Goal: Check status: Check status

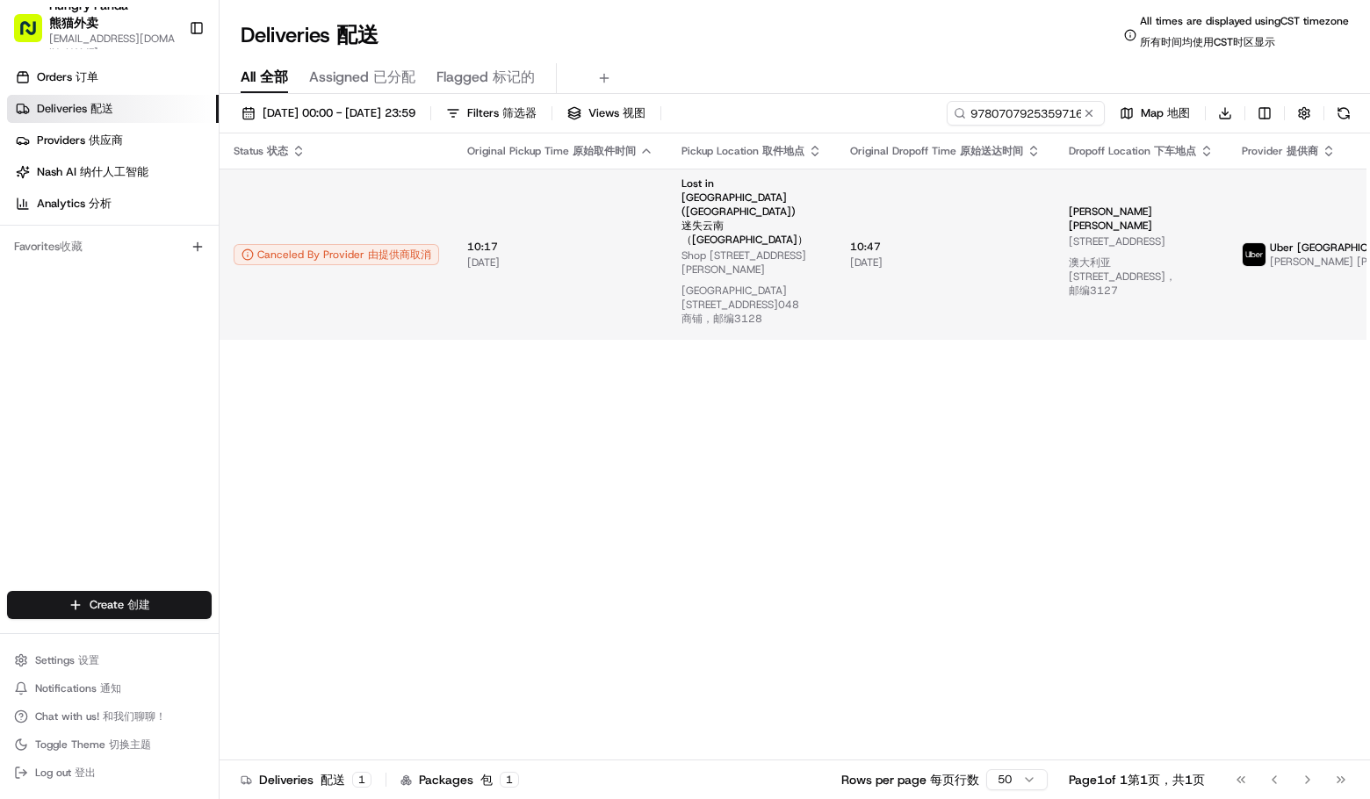
type input "9780707925359716101416"
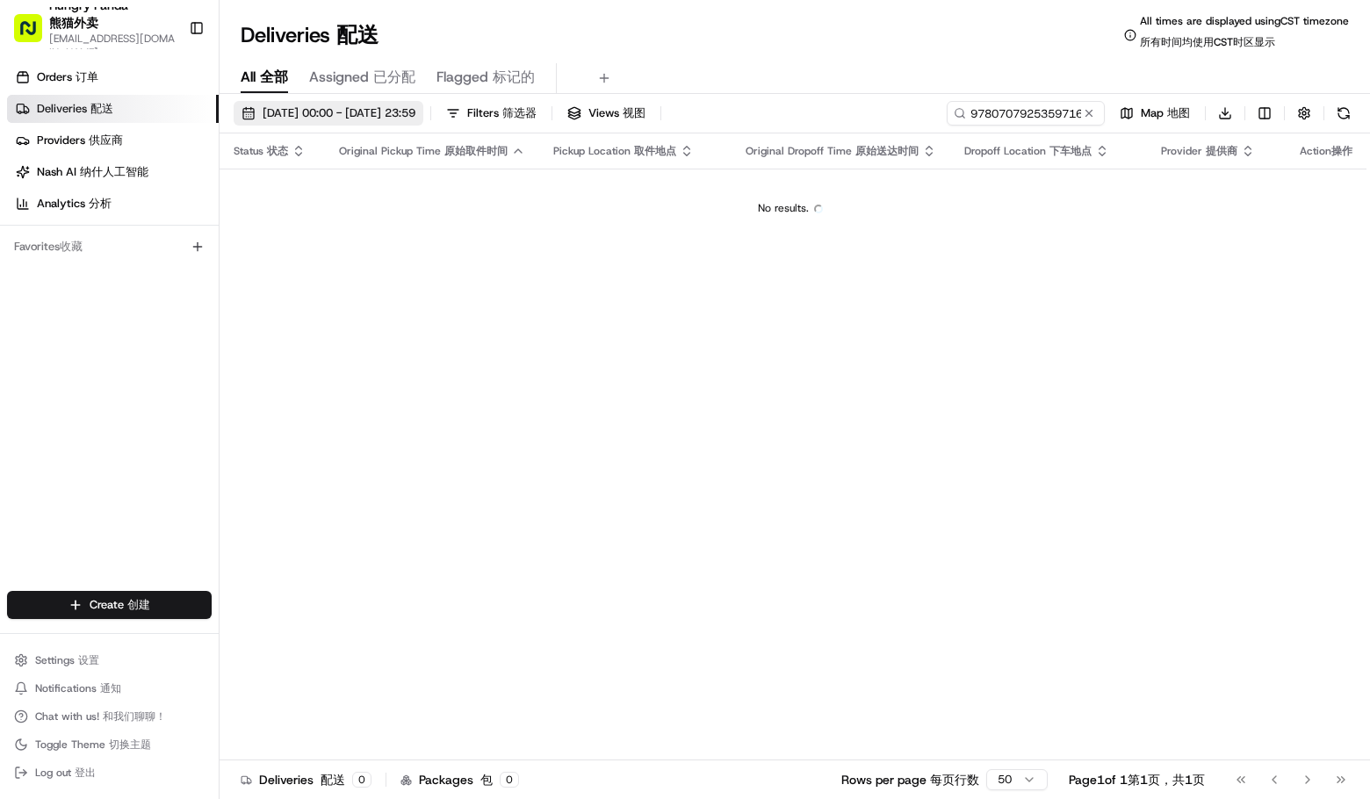
click at [332, 101] on button "[DATE] 00:00 - [DATE] 23:59 [DATE] 00:00 - [DATE] 23:59 22/08/202500:00-22/08/2…" at bounding box center [329, 113] width 190 height 25
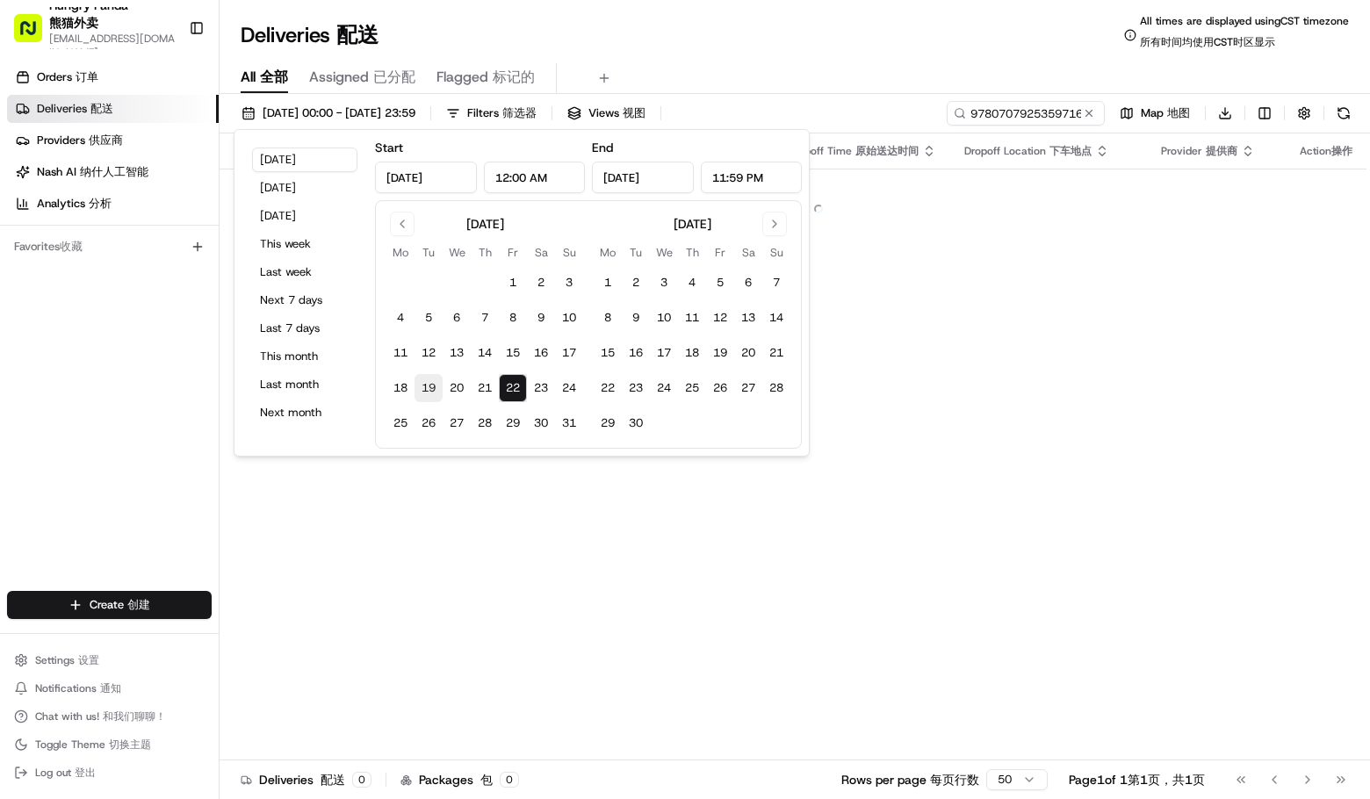
click at [429, 387] on button "19" at bounding box center [428, 388] width 28 height 28
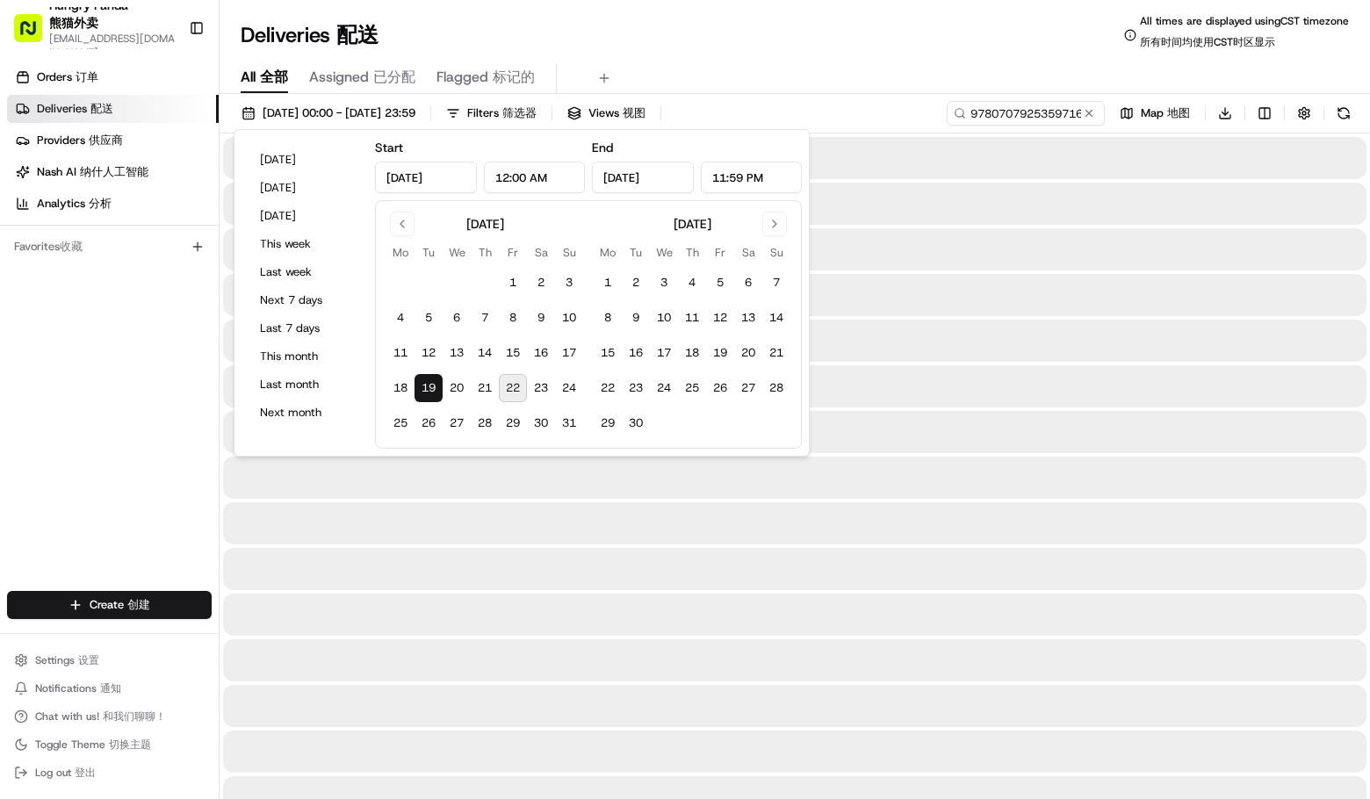
type input "[DATE]"
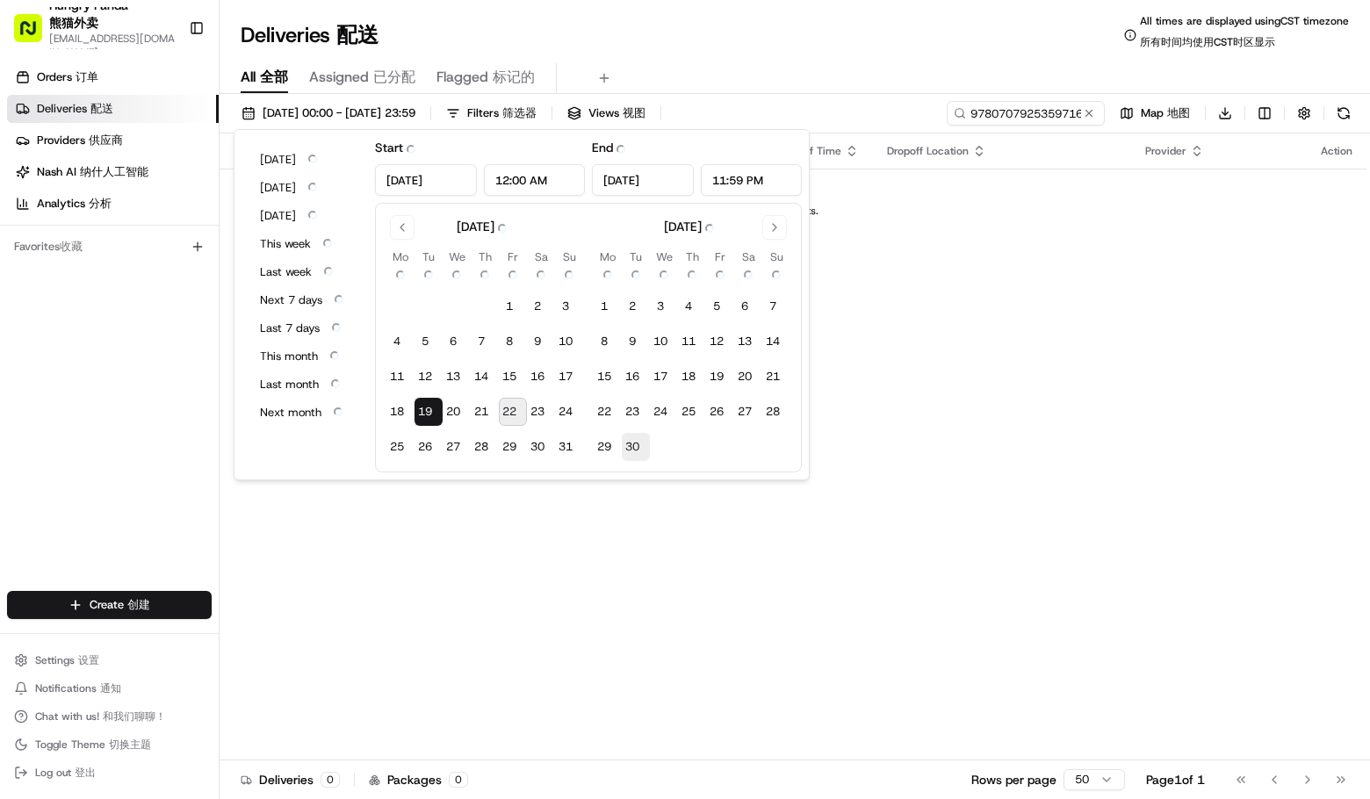
click at [637, 448] on button "30 30" at bounding box center [636, 447] width 28 height 28
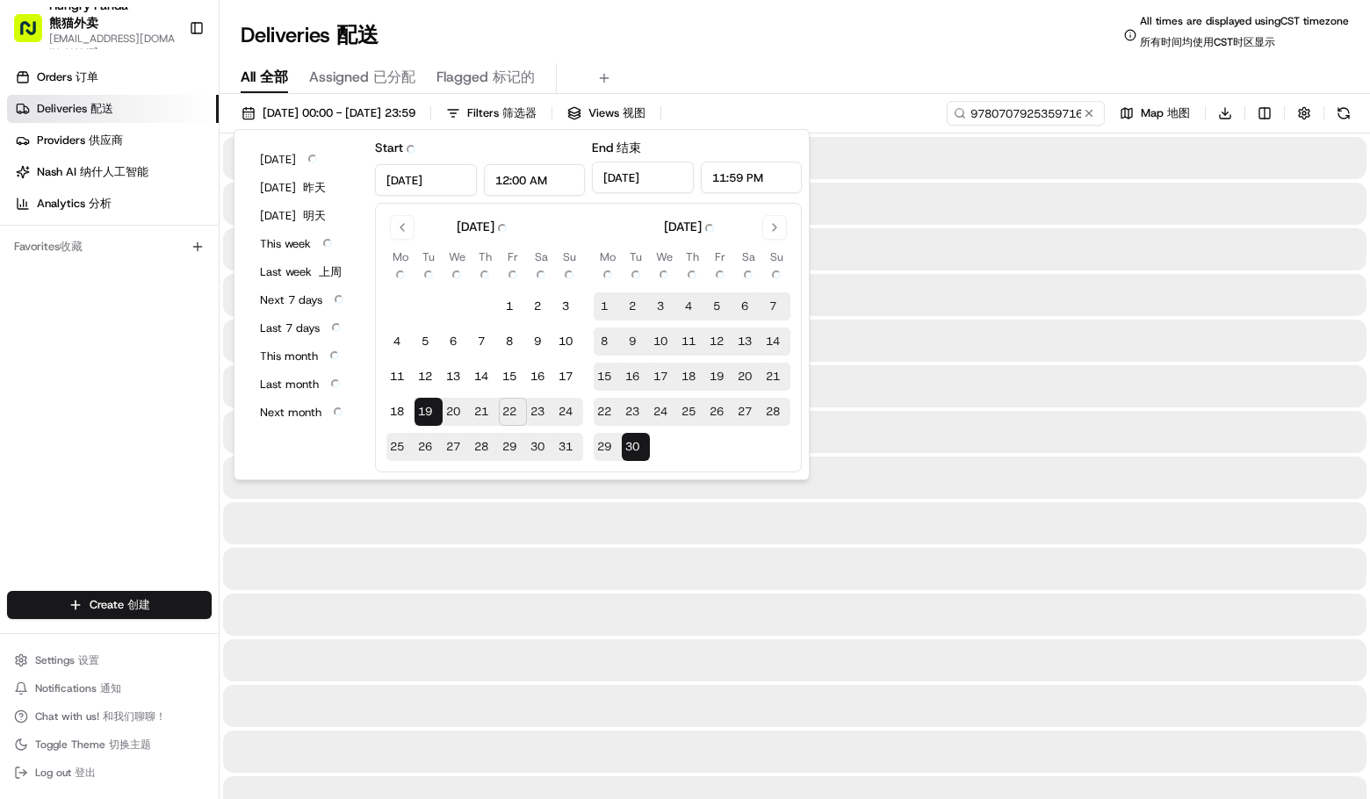
type input "[DATE]"
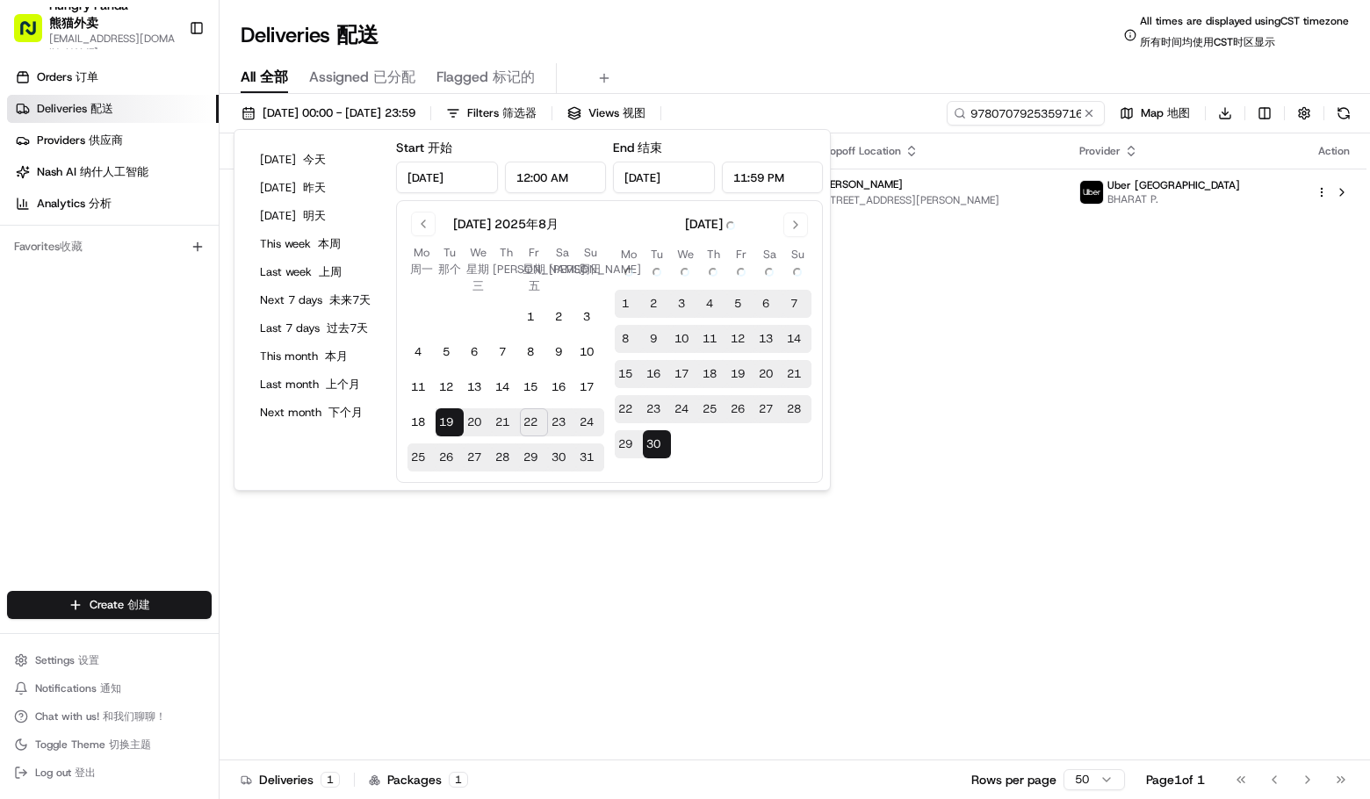
click at [898, 54] on div "Deliveries Deliveries 配送 All times are displayed using CST timezone All times a…" at bounding box center [795, 35] width 1150 height 42
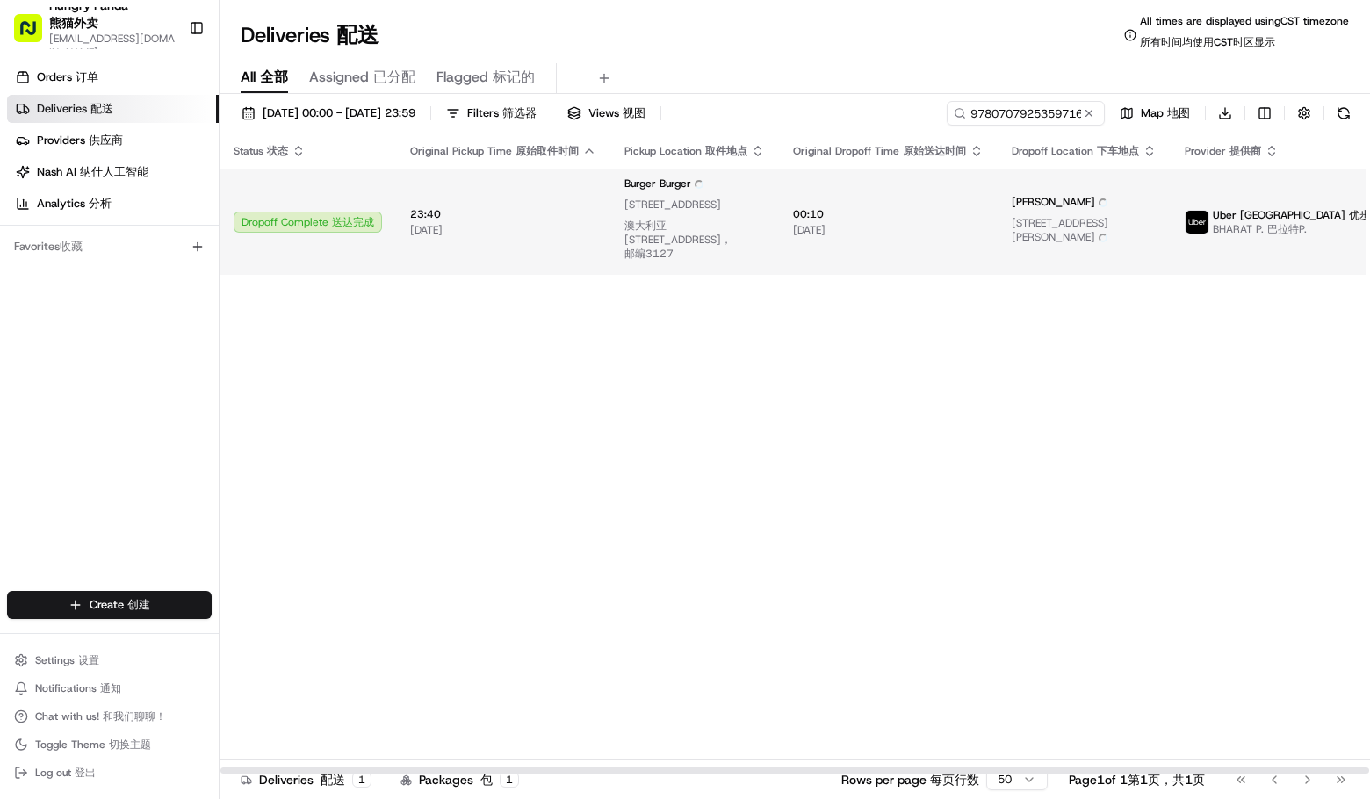
click at [1239, 191] on td "Uber [GEOGRAPHIC_DATA] Uber Australia 优步澳大利亚 [PERSON_NAME] [PERSON_NAME] 巴拉特P." at bounding box center [1299, 222] width 256 height 106
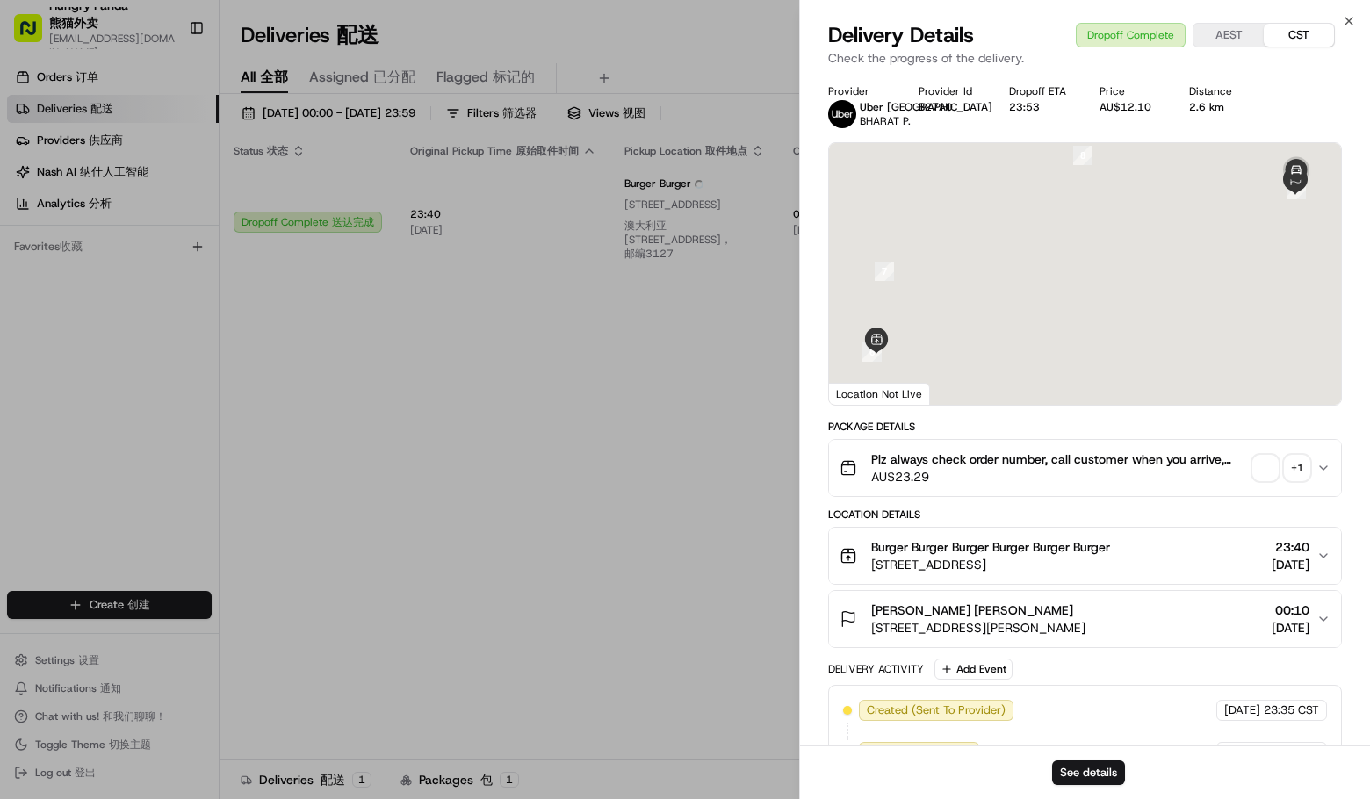
click at [1293, 470] on div "+ 1" at bounding box center [1297, 468] width 25 height 25
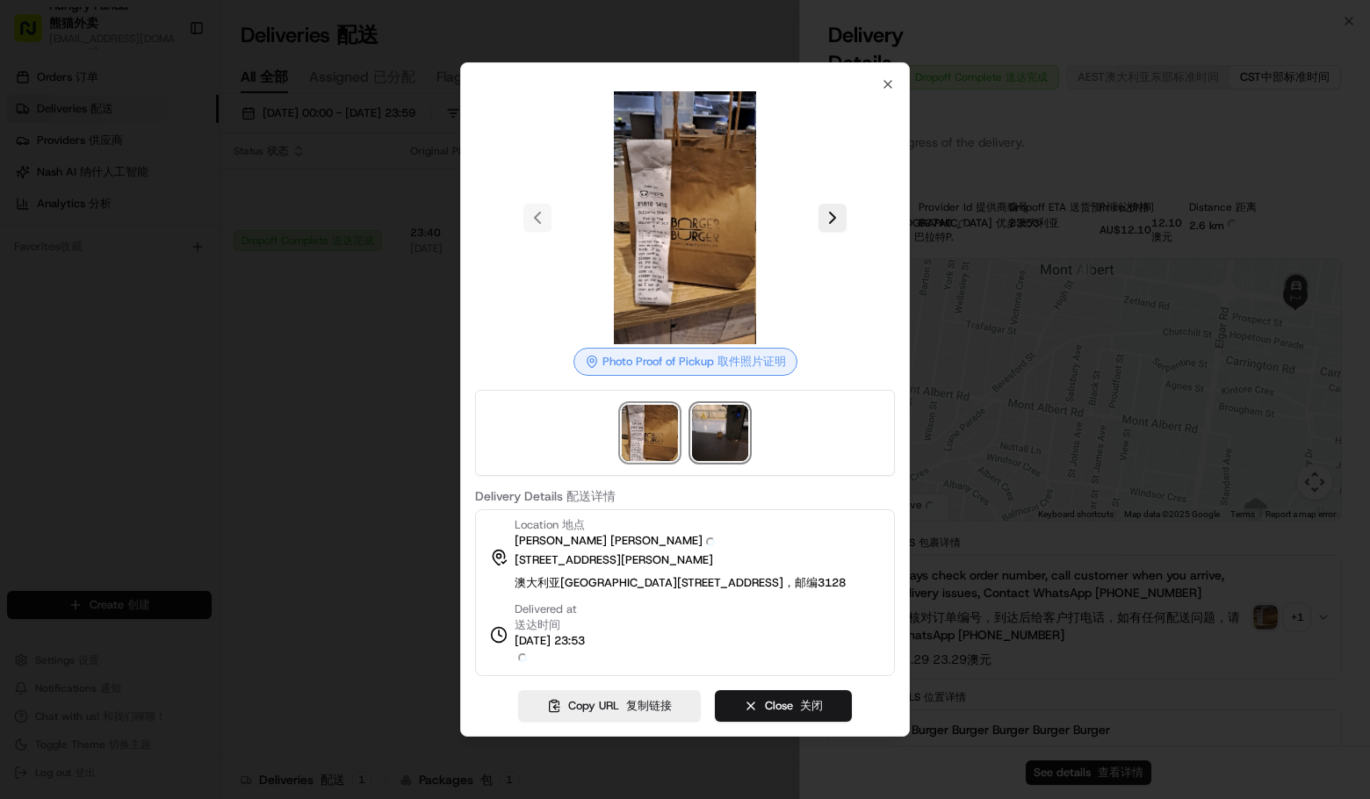
click at [736, 457] on img at bounding box center [720, 433] width 56 height 56
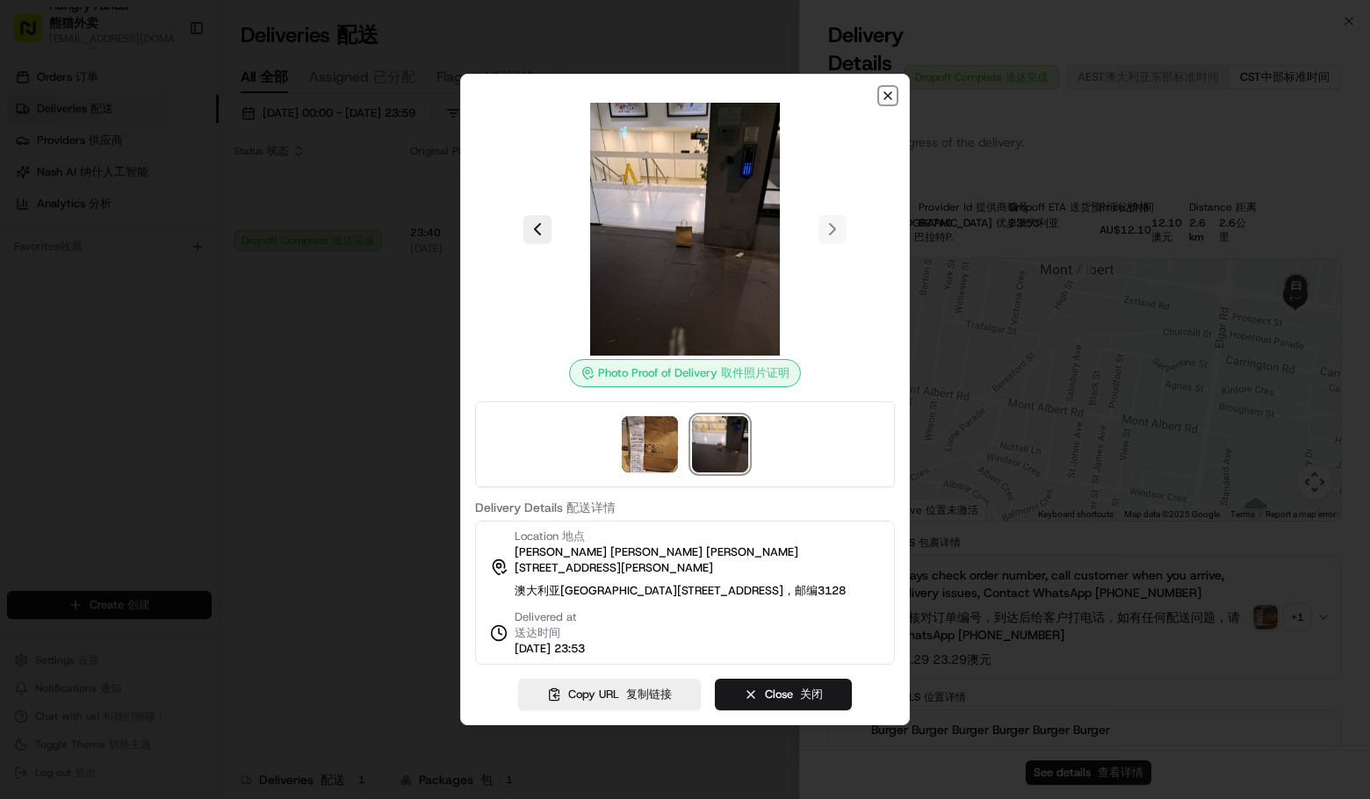
click at [883, 89] on icon "button" at bounding box center [888, 96] width 14 height 14
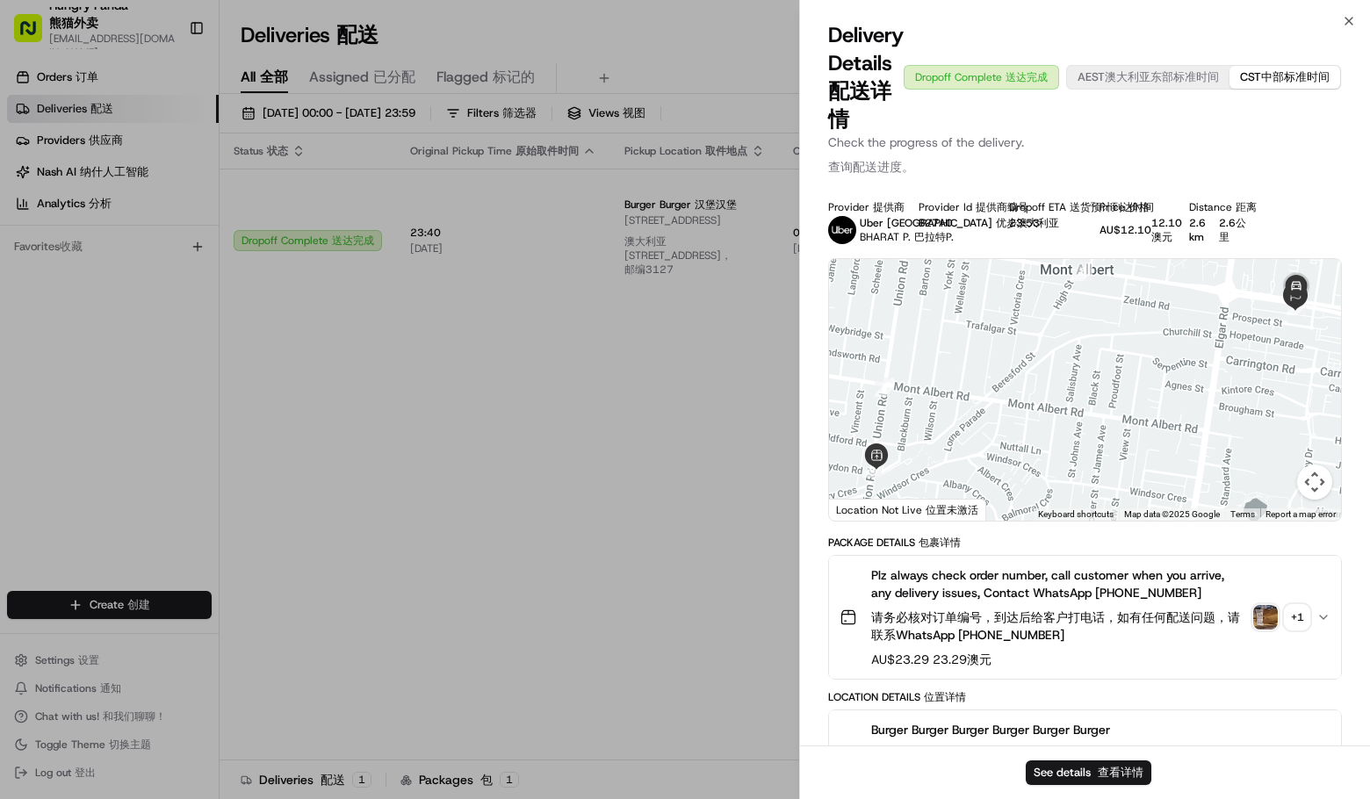
drag, startPoint x: 337, startPoint y: 400, endPoint x: 611, endPoint y: 258, distance: 308.7
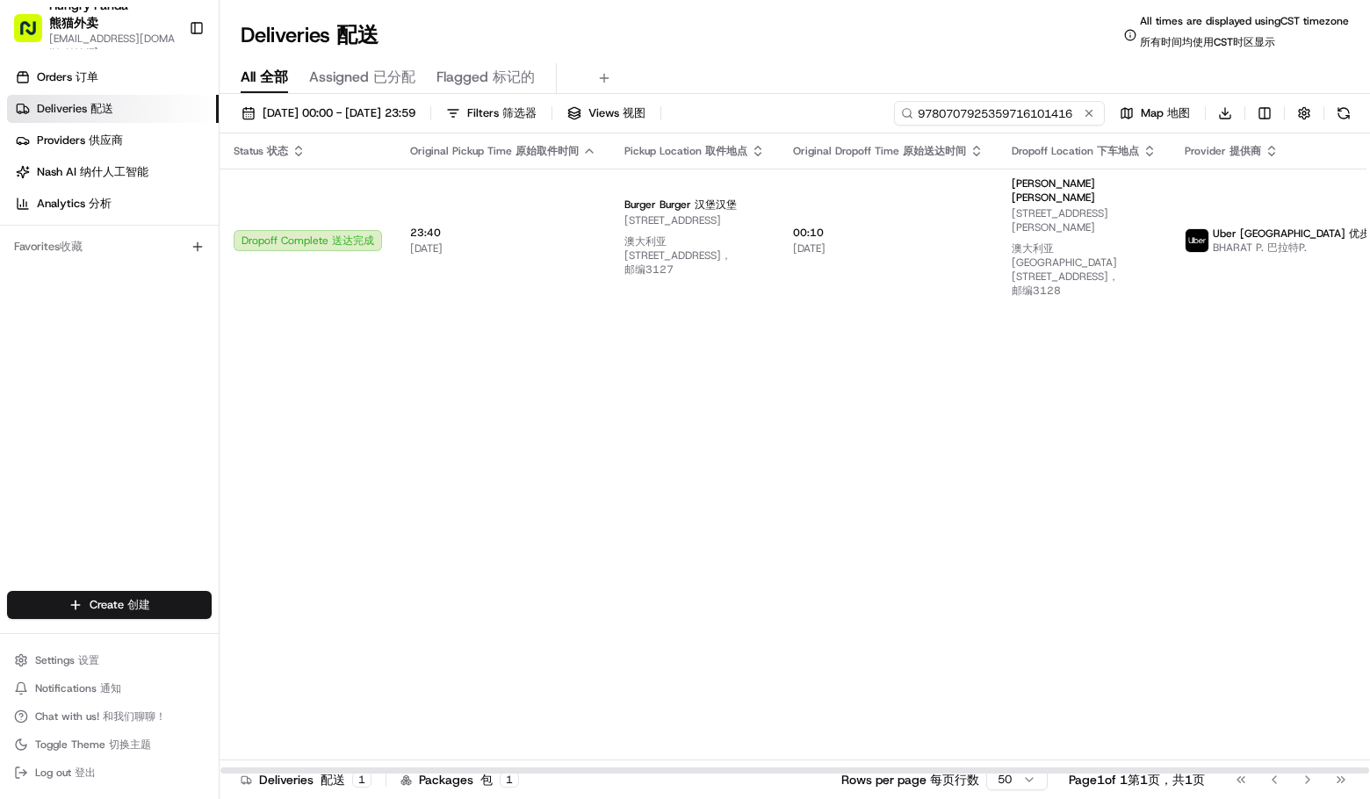
click at [1017, 117] on input "9780707925359716101416" at bounding box center [999, 113] width 211 height 25
click at [1131, 406] on div "Status Status 状态 Original Pickup Time Original Pickup Time 原始取件时间 Pickup Locati…" at bounding box center [863, 453] width 1287 height 641
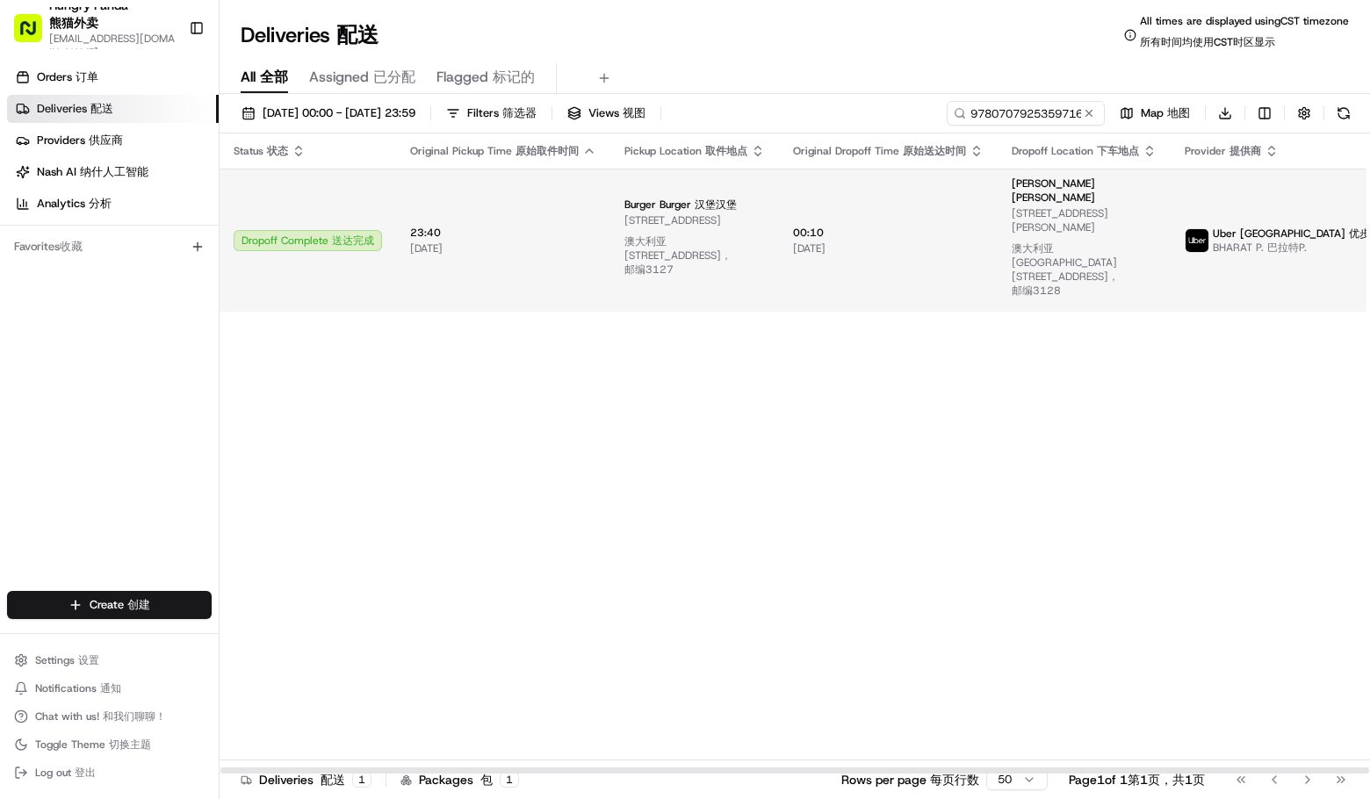
click at [1214, 227] on span "Uber [GEOGRAPHIC_DATA] Uber Australia 优步澳大利亚" at bounding box center [1312, 234] width 199 height 14
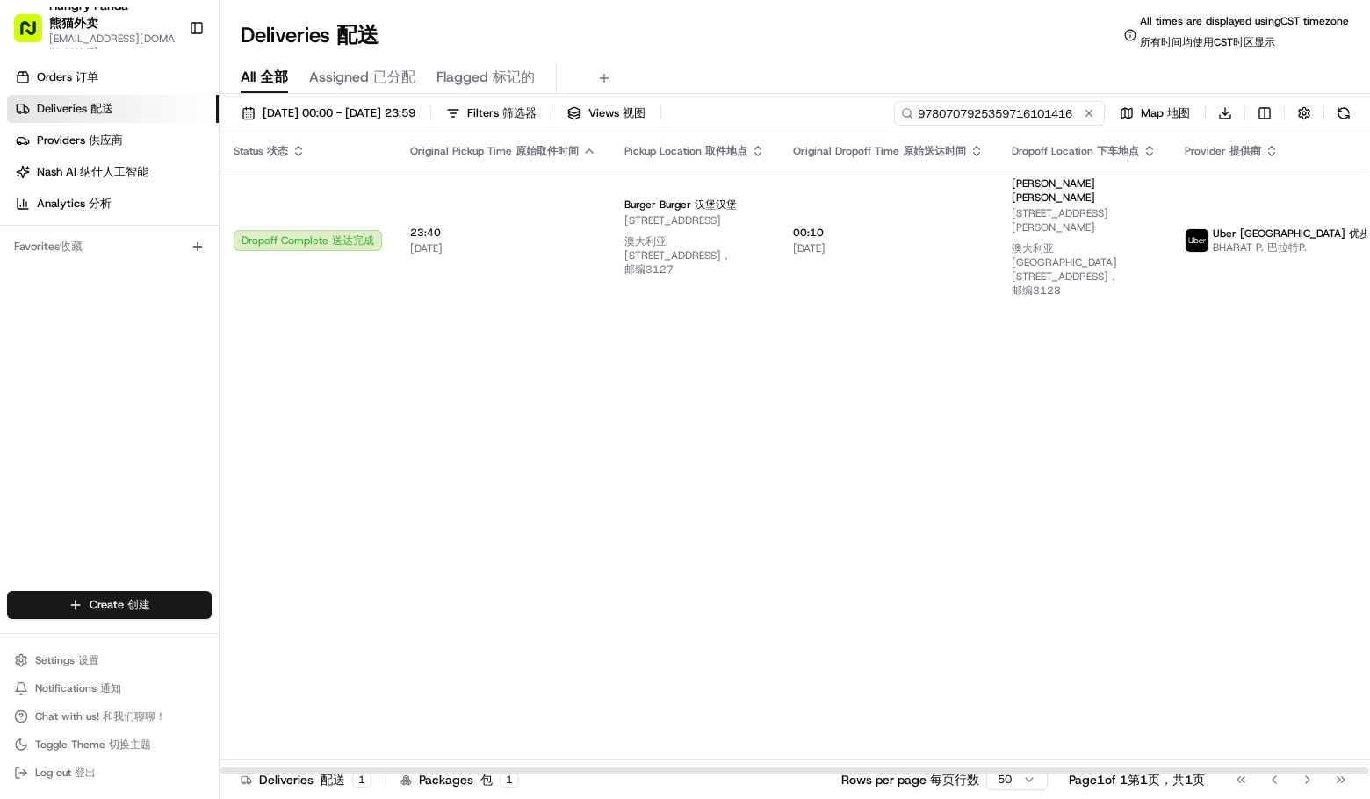
click at [1059, 103] on input "9780707925359716101416" at bounding box center [999, 113] width 211 height 25
drag, startPoint x: 853, startPoint y: 373, endPoint x: 854, endPoint y: 360, distance: 13.2
click at [853, 373] on div "Status Status 状态 Original Pickup Time Original Pickup Time 原始取件时间 Pickup Locati…" at bounding box center [863, 453] width 1287 height 641
